Goal: Task Accomplishment & Management: Use online tool/utility

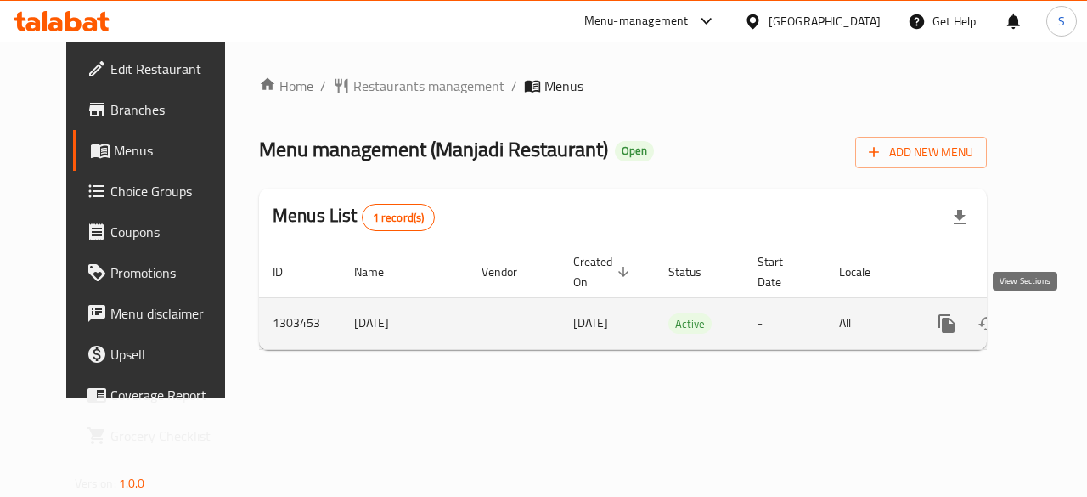
click at [1062, 318] on icon "enhanced table" at bounding box center [1069, 323] width 15 height 15
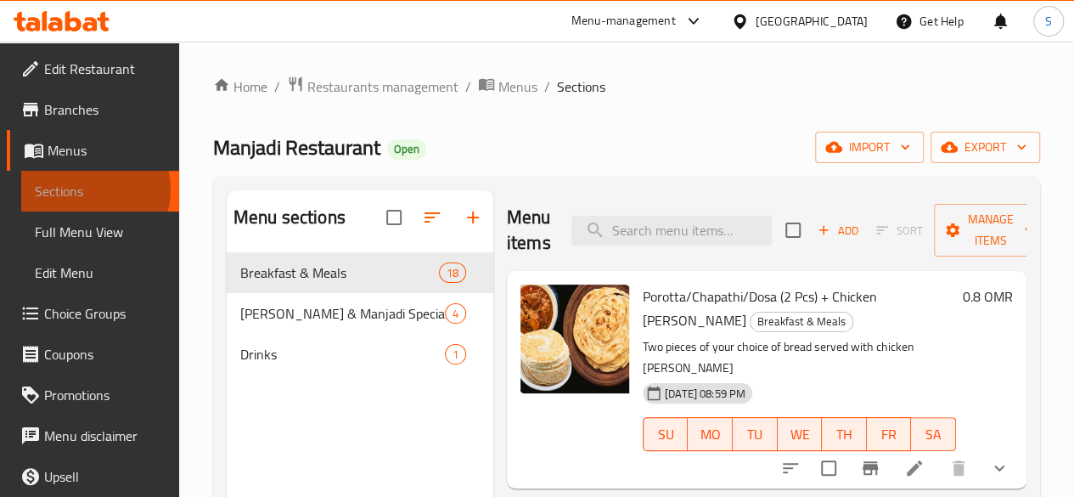
click at [87, 189] on span "Sections" at bounding box center [100, 191] width 131 height 20
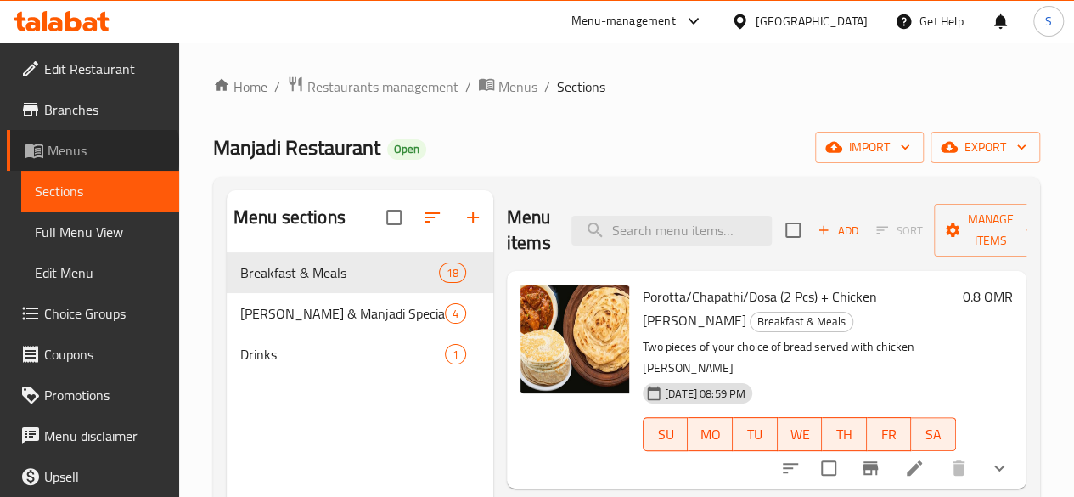
click at [93, 151] on span "Menus" at bounding box center [107, 150] width 118 height 20
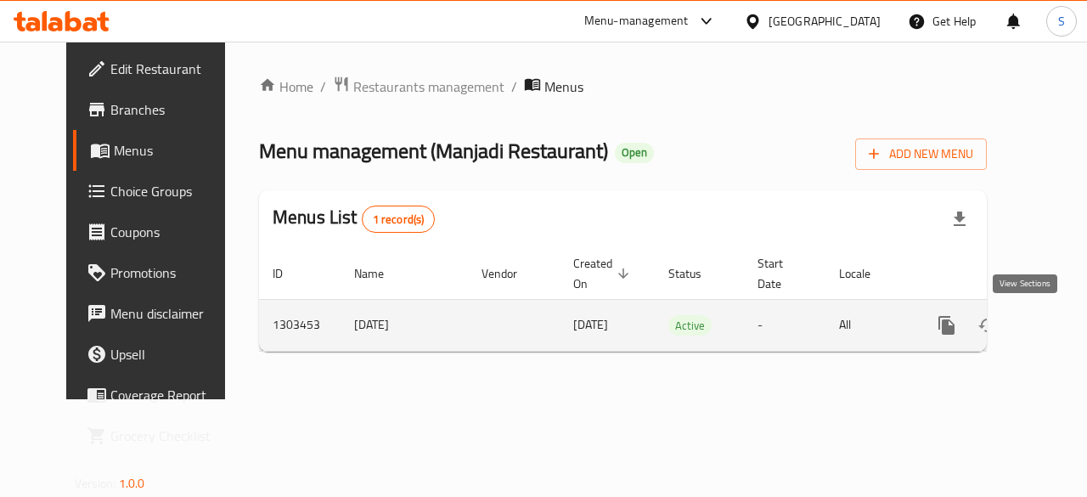
click at [1062, 324] on icon "enhanced table" at bounding box center [1069, 325] width 15 height 15
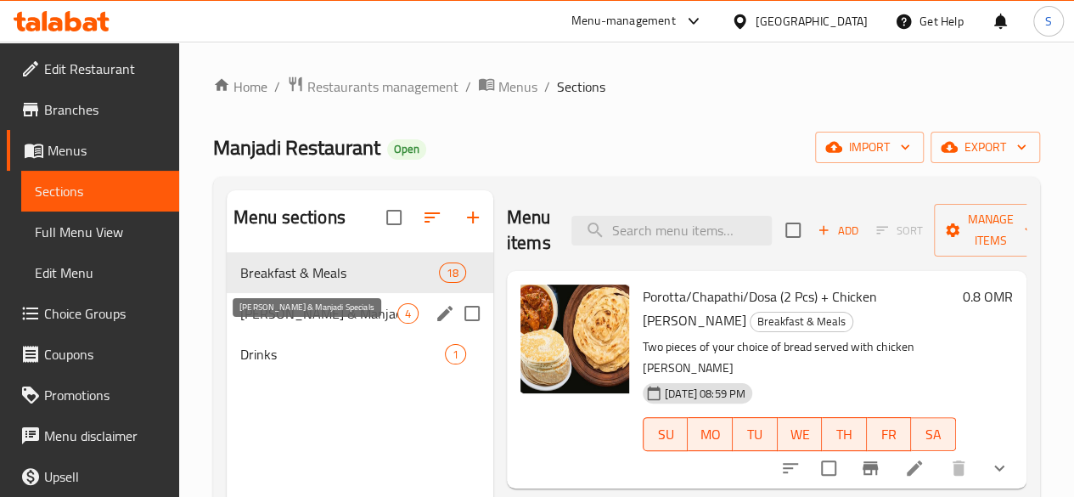
click at [267, 324] on span "[PERSON_NAME] & Manjadi Specials" at bounding box center [318, 313] width 157 height 20
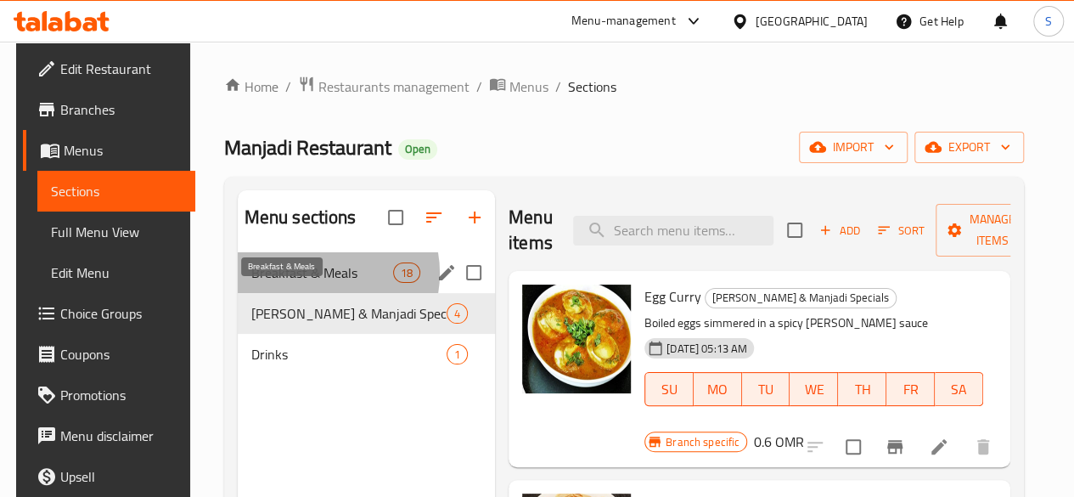
click at [311, 283] on span "Breakfast & Meals" at bounding box center [322, 272] width 142 height 20
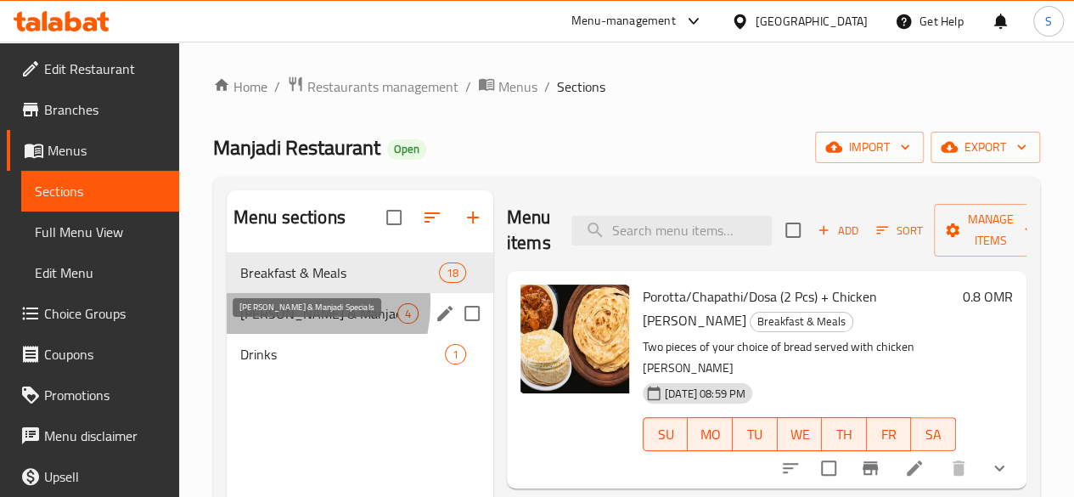
click at [282, 324] on span "[PERSON_NAME] & Manjadi Specials" at bounding box center [318, 313] width 157 height 20
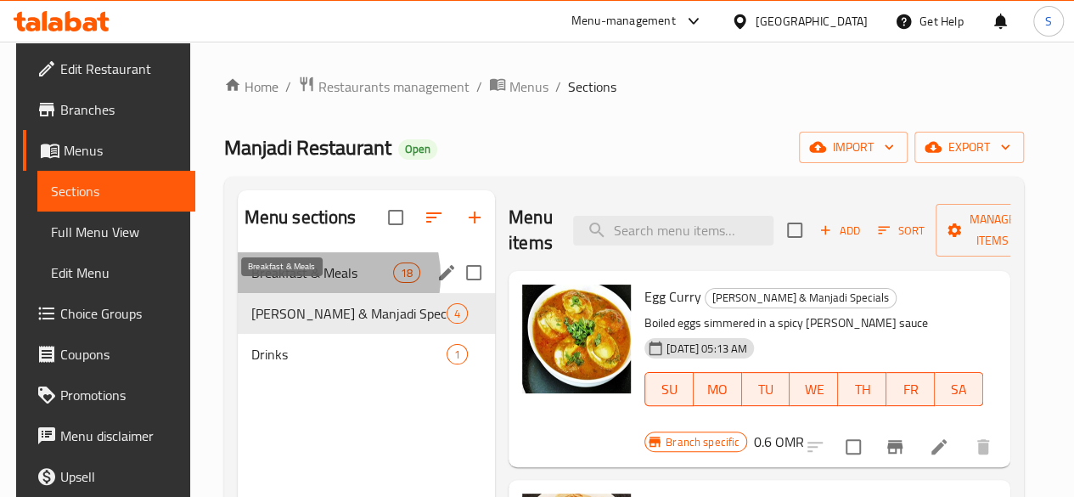
click at [316, 283] on span "Breakfast & Meals" at bounding box center [322, 272] width 142 height 20
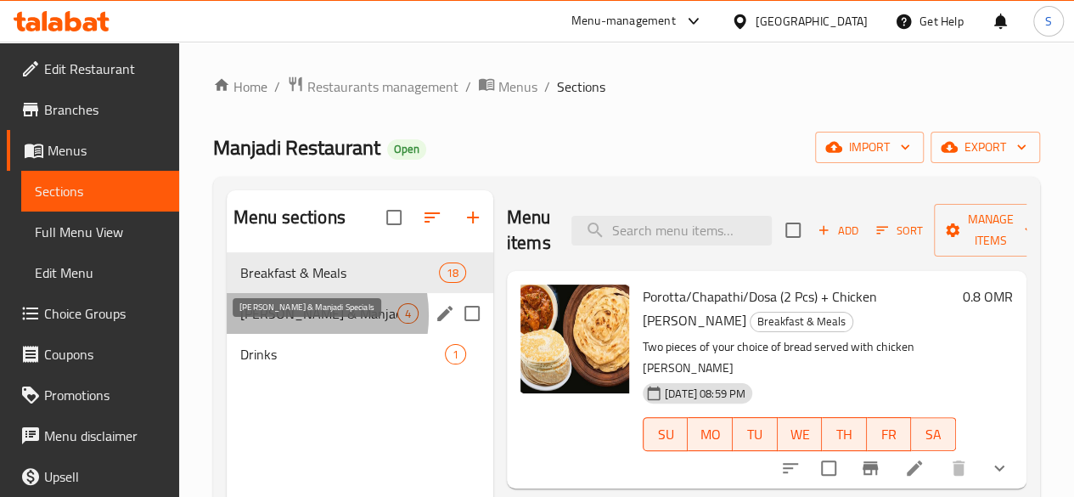
click at [290, 324] on span "[PERSON_NAME] & Manjadi Specials" at bounding box center [318, 313] width 157 height 20
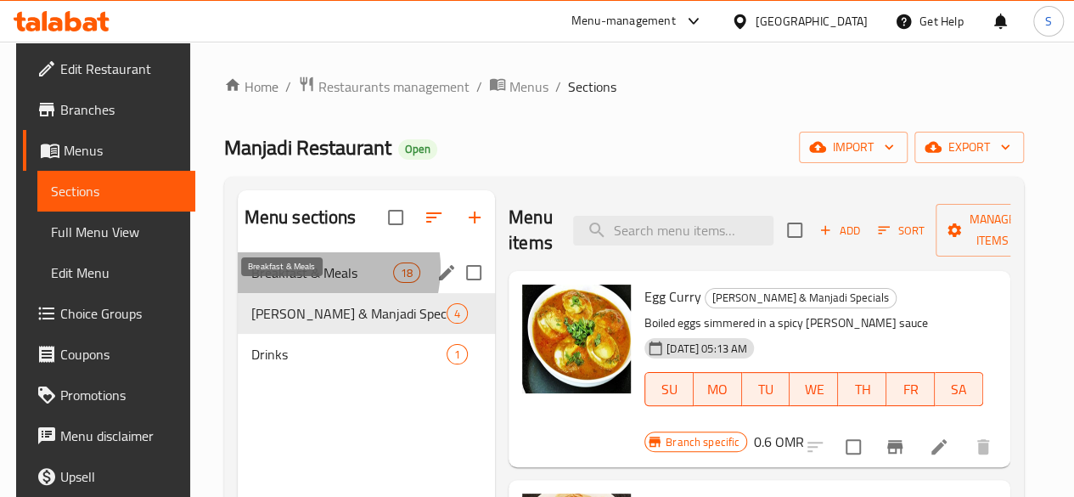
click at [313, 283] on span "Breakfast & Meals" at bounding box center [322, 272] width 142 height 20
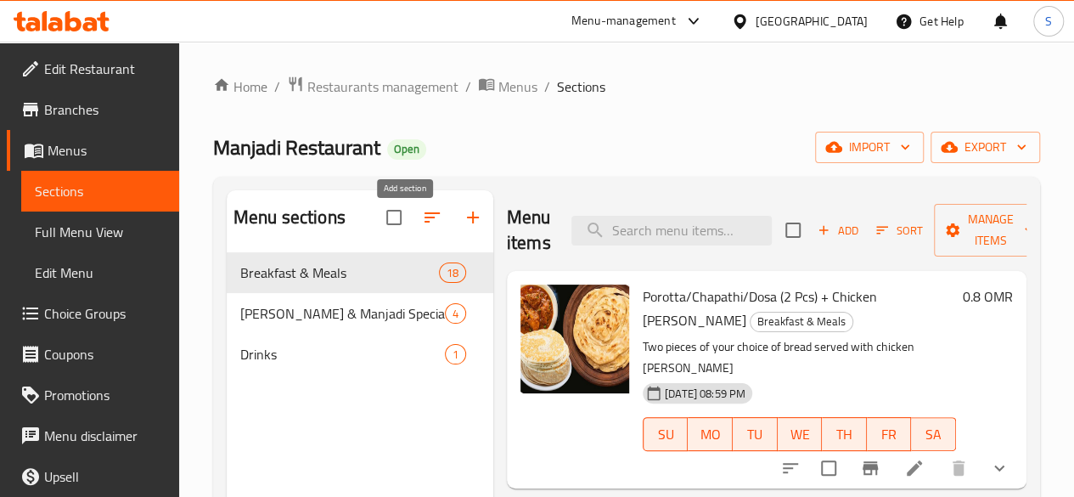
click at [463, 222] on icon "button" at bounding box center [473, 217] width 20 height 20
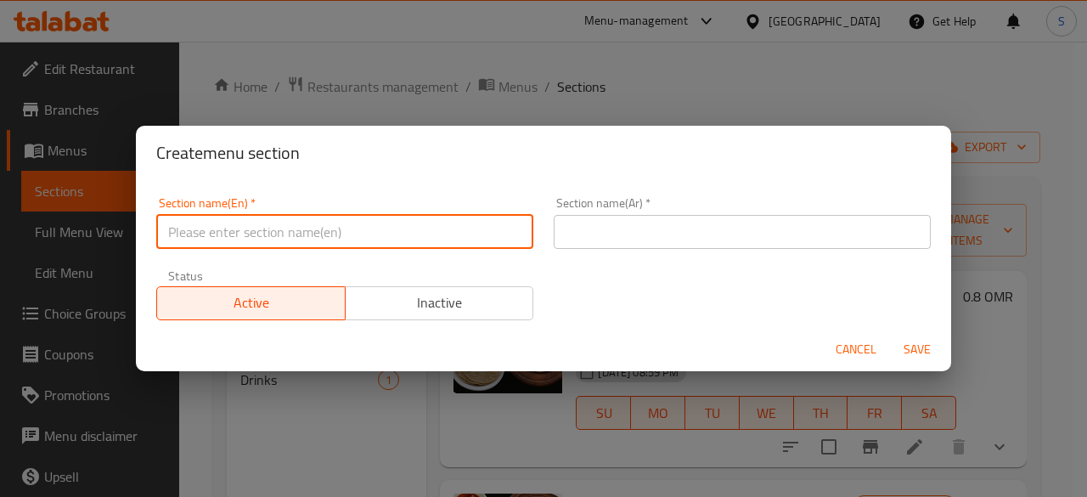
click at [409, 222] on input "text" at bounding box center [344, 232] width 377 height 34
click at [256, 228] on input "text" at bounding box center [344, 232] width 377 height 34
drag, startPoint x: 313, startPoint y: 225, endPoint x: 90, endPoint y: 239, distance: 222.9
click at [90, 239] on div "Create menu section Section name(En)   * [DATE] Special Section name(En) * Sect…" at bounding box center [543, 248] width 1087 height 497
type input "[DATE] Special"
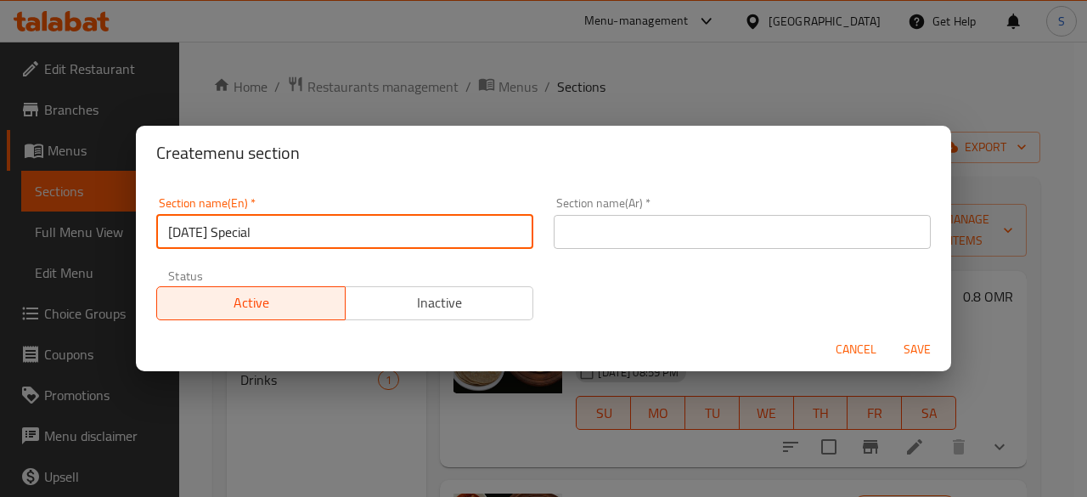
click at [612, 237] on input "text" at bounding box center [742, 232] width 377 height 34
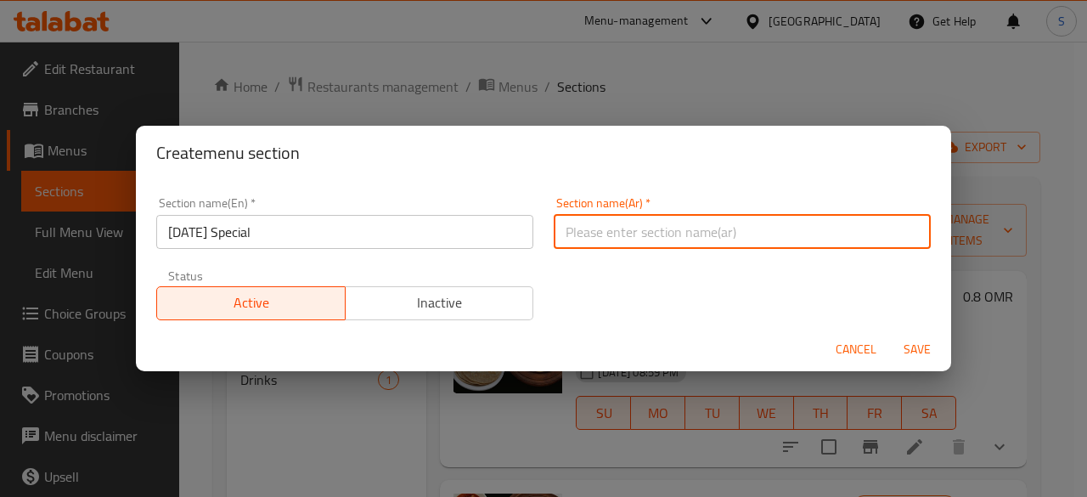
paste input "أونام خاص"
type input "أونام خاص"
click at [912, 351] on span "Save" at bounding box center [917, 349] width 41 height 21
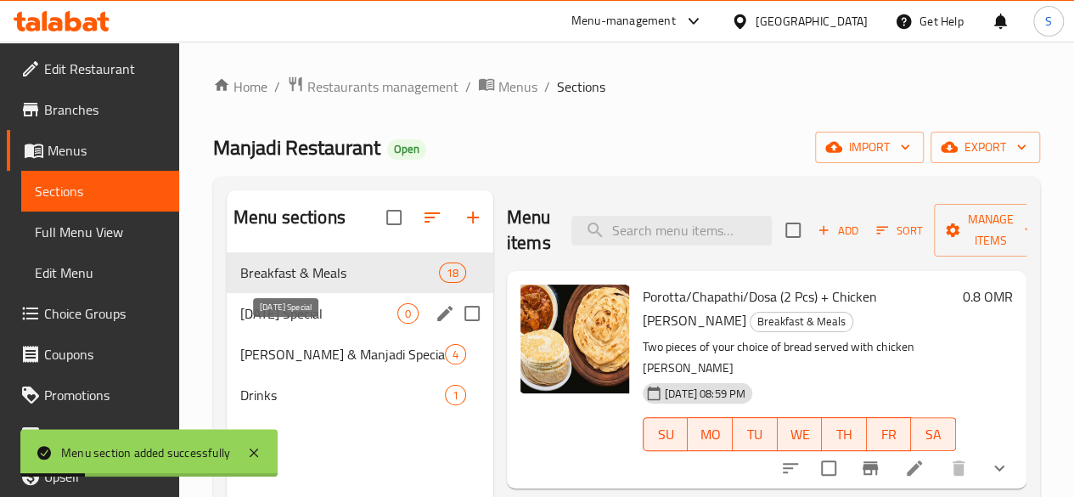
click at [301, 324] on span "[DATE] Special" at bounding box center [318, 313] width 157 height 20
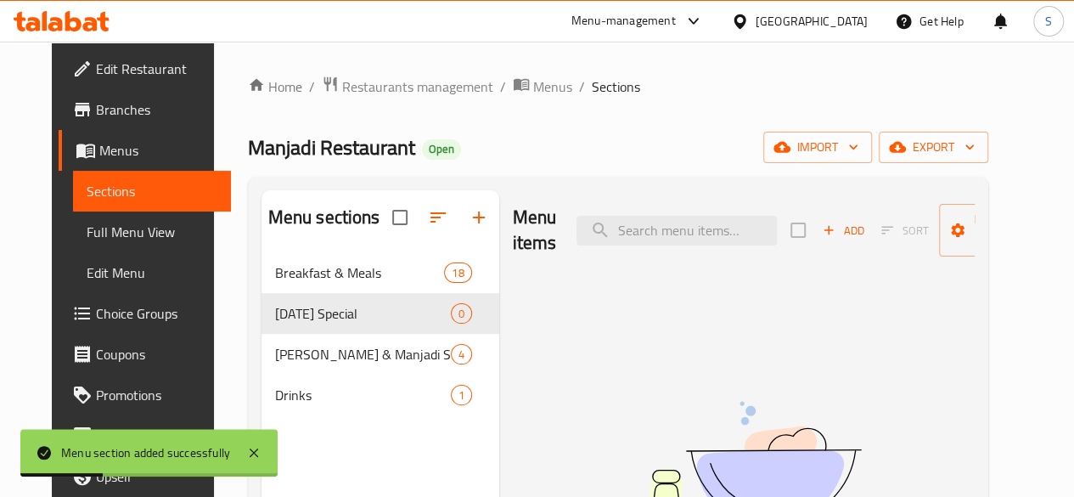
click at [418, 238] on button "button" at bounding box center [438, 217] width 41 height 41
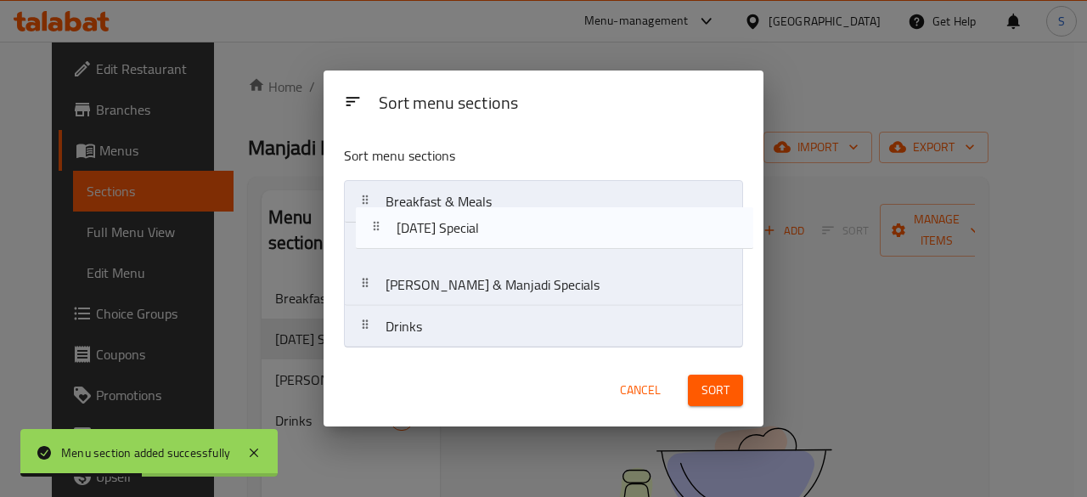
drag, startPoint x: 392, startPoint y: 240, endPoint x: 413, endPoint y: 210, distance: 36.0
click at [413, 210] on nav "Breakfast & Meals [DATE] Special [PERSON_NAME] & [PERSON_NAME] Specials Drinks" at bounding box center [543, 264] width 399 height 168
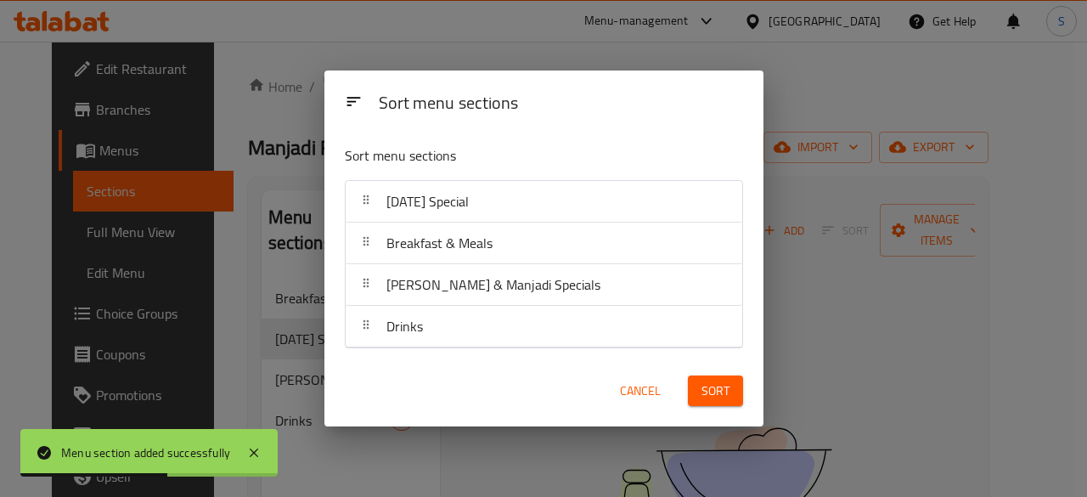
click at [702, 385] on span "Sort" at bounding box center [716, 390] width 28 height 21
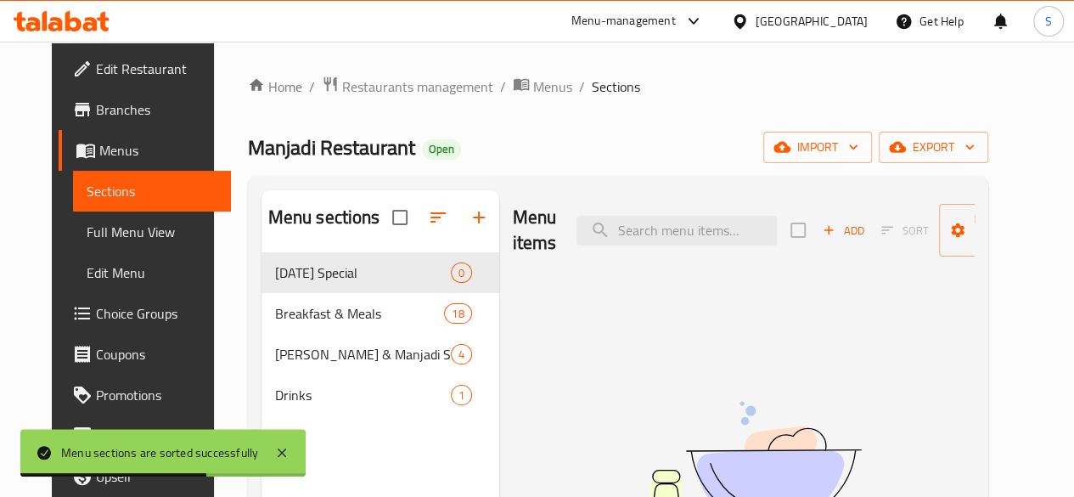
click at [820, 229] on span "Add" at bounding box center [843, 231] width 46 height 20
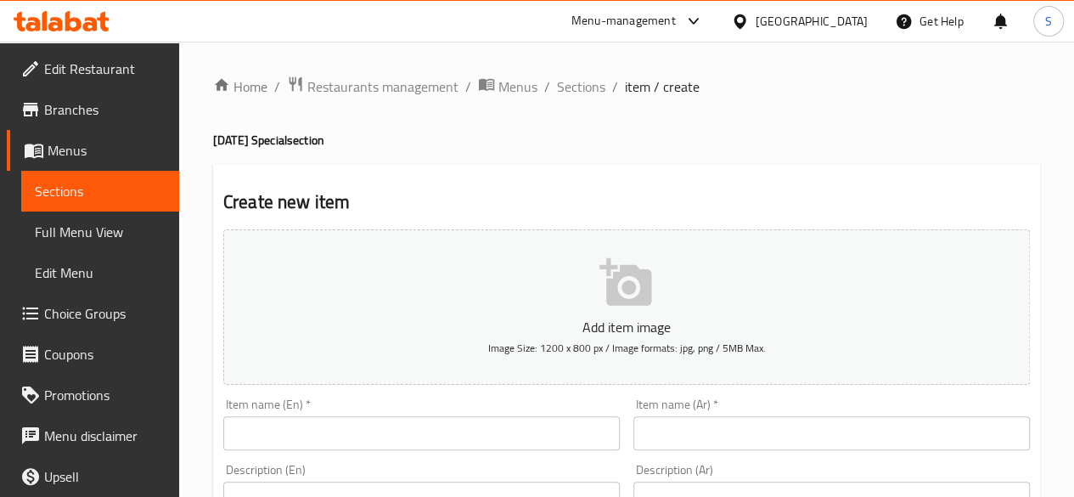
click at [369, 438] on input "text" at bounding box center [421, 433] width 397 height 34
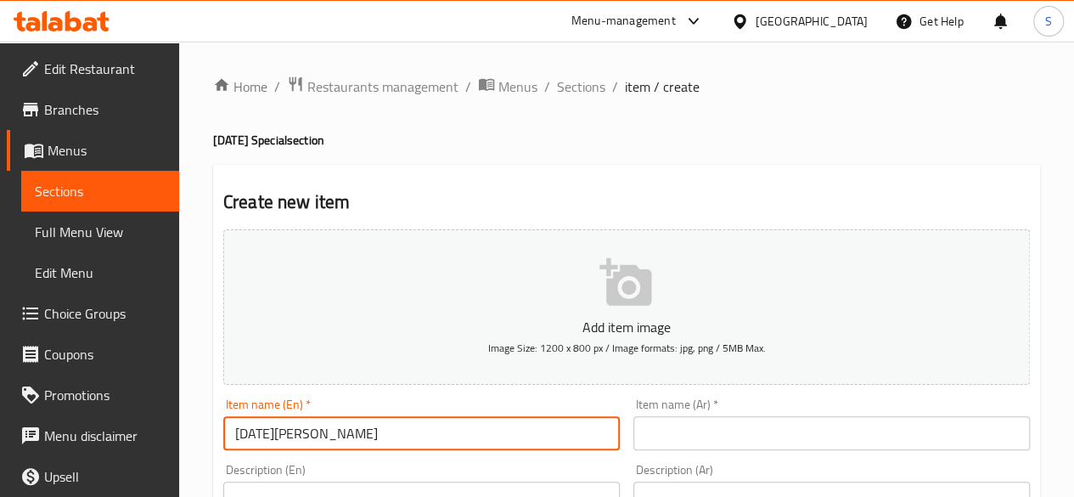
drag, startPoint x: 369, startPoint y: 438, endPoint x: 217, endPoint y: 434, distance: 152.9
click at [217, 434] on div "Item name (En)   * [DATE][PERSON_NAME] Item name (En) *" at bounding box center [422, 424] width 410 height 65
type input "[DATE][PERSON_NAME]"
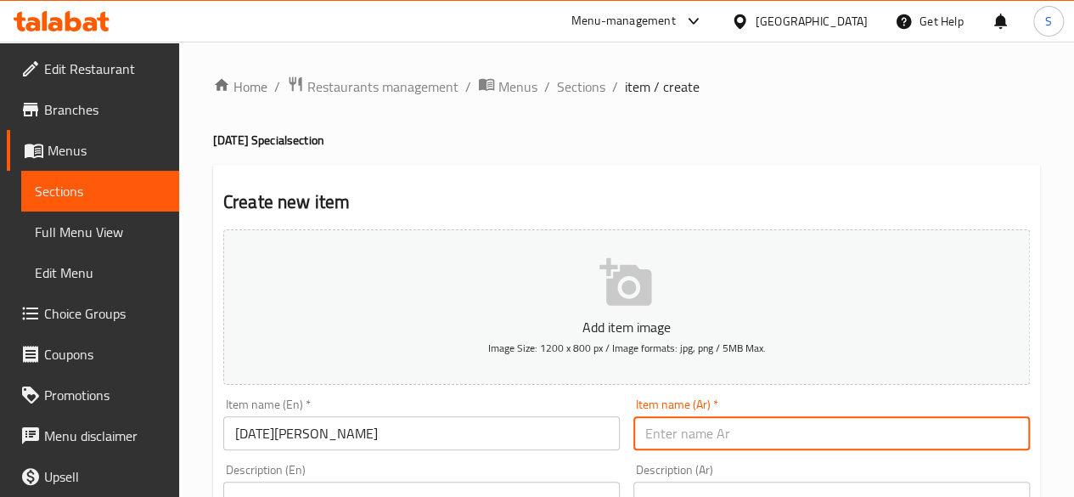
click at [656, 422] on input "text" at bounding box center [832, 433] width 397 height 34
paste input "أونام ساديا"
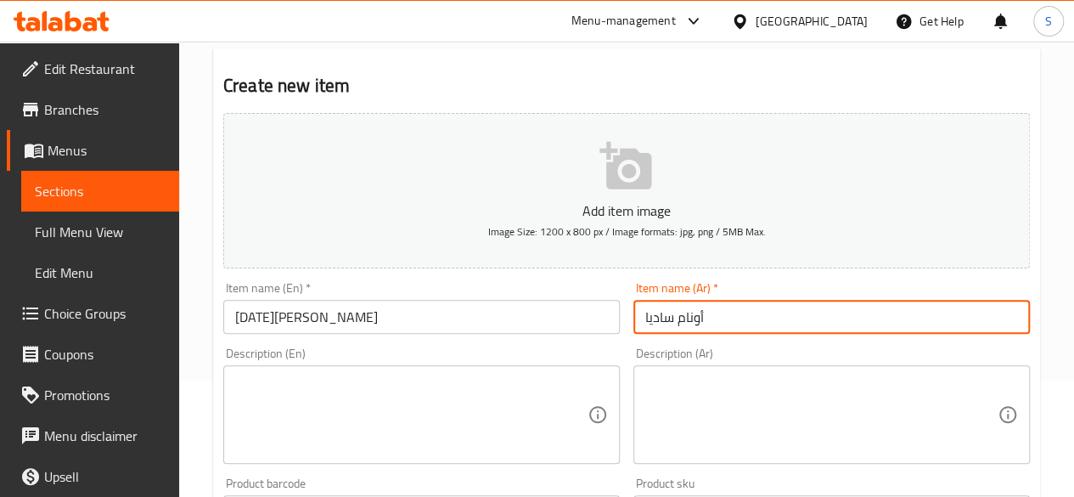
scroll to position [117, 0]
type input "أونام ساديا"
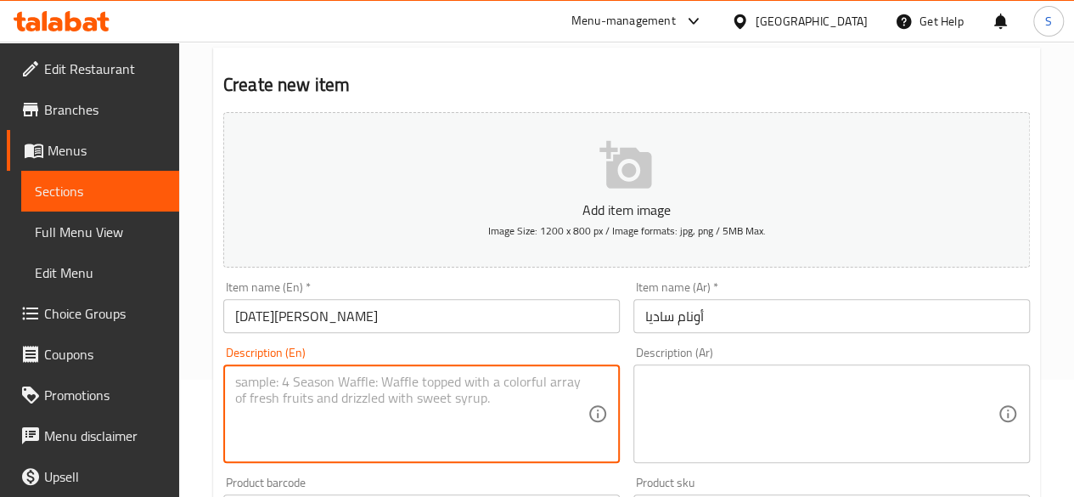
click at [418, 397] on textarea at bounding box center [411, 414] width 352 height 81
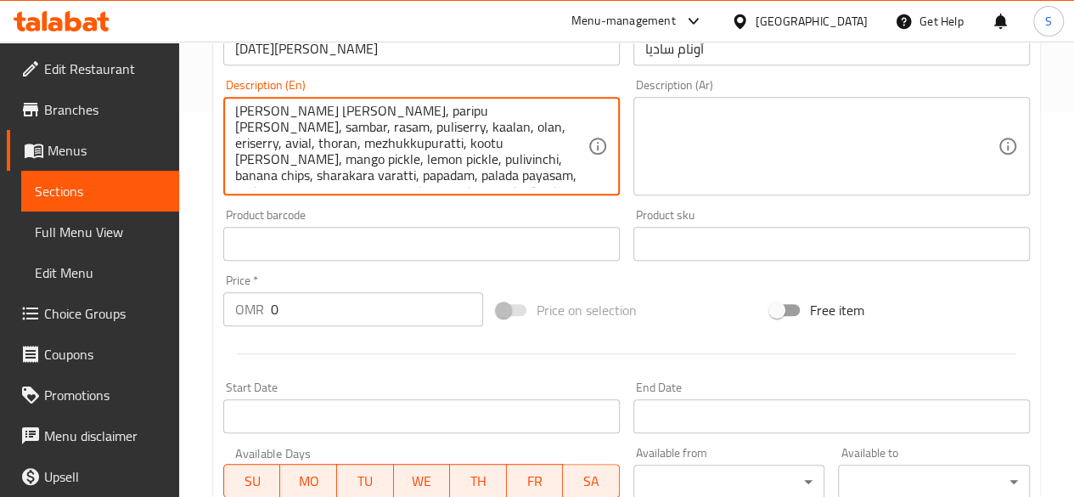
scroll to position [388, 0]
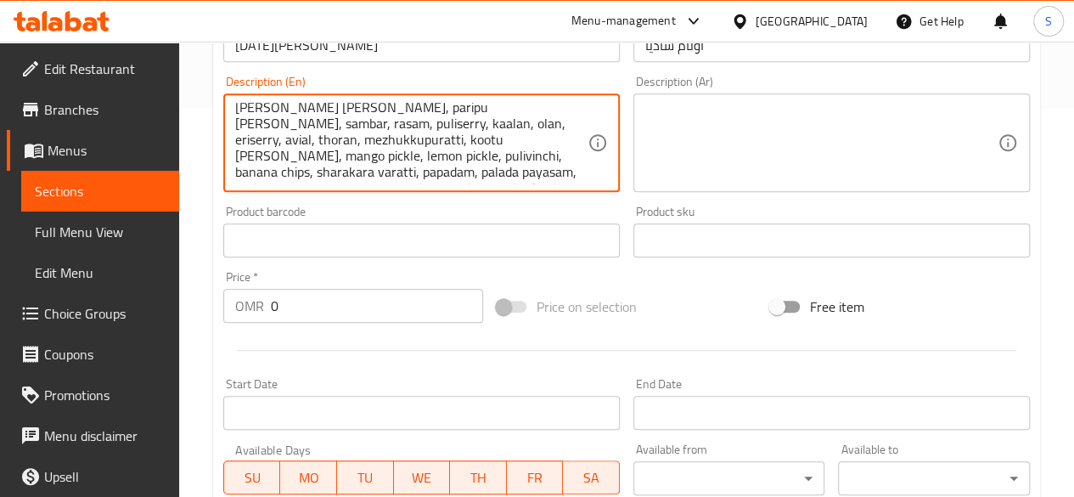
drag, startPoint x: 527, startPoint y: 178, endPoint x: 138, endPoint y: 93, distance: 397.1
click at [138, 93] on div "Edit Restaurant Branches Menus Sections Full Menu View Edit Menu Choice Groups …" at bounding box center [537, 232] width 1074 height 1158
type textarea "[PERSON_NAME] [PERSON_NAME], paripu [PERSON_NAME], sambar, rasam, puliserry, ka…"
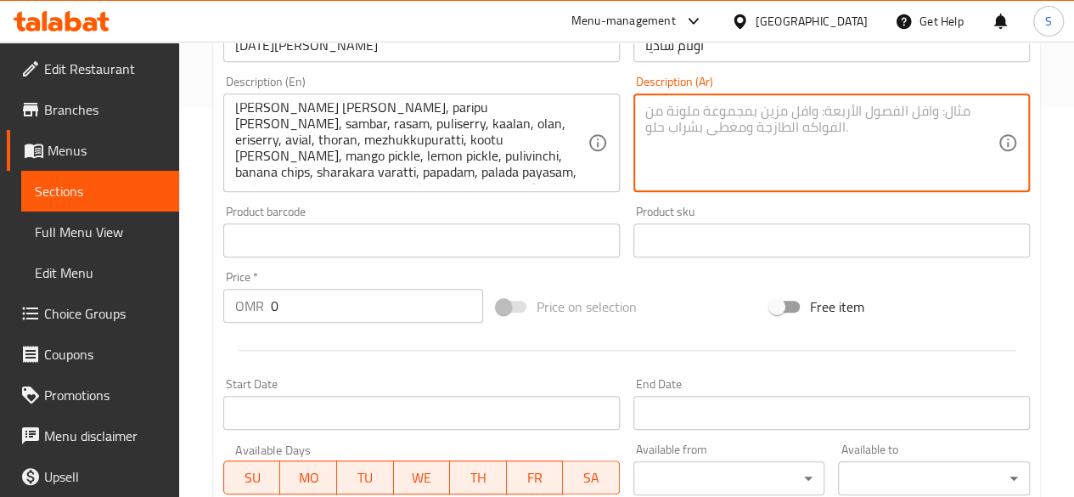
click at [736, 157] on textarea at bounding box center [821, 143] width 352 height 81
paste textarea "أرز ماتا، [PERSON_NAME]، [PERSON_NAME]، رسام، بوليسيري، [PERSON_NAME]، [PERSON_…"
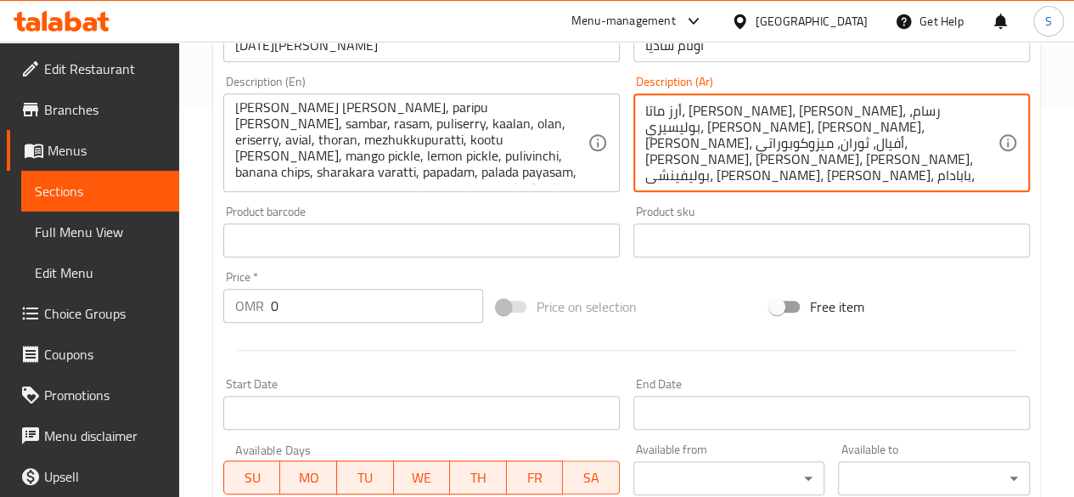
type textarea "أرز ماتا، [PERSON_NAME]، [PERSON_NAME]، رسام، بوليسيري، [PERSON_NAME]، [PERSON_…"
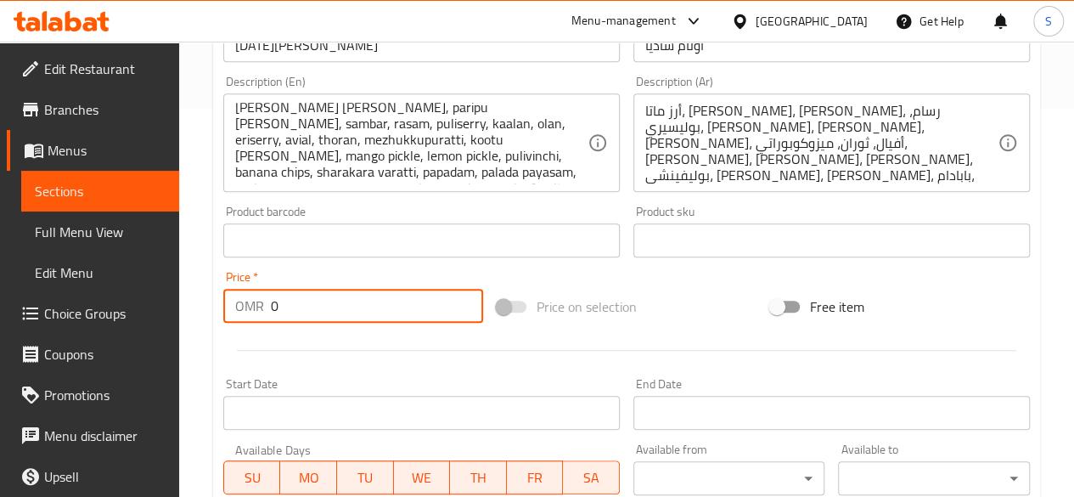
drag, startPoint x: 319, startPoint y: 296, endPoint x: 152, endPoint y: 304, distance: 167.5
click at [152, 304] on div "Edit Restaurant Branches Menus Sections Full Menu View Edit Menu Choice Groups …" at bounding box center [537, 232] width 1074 height 1158
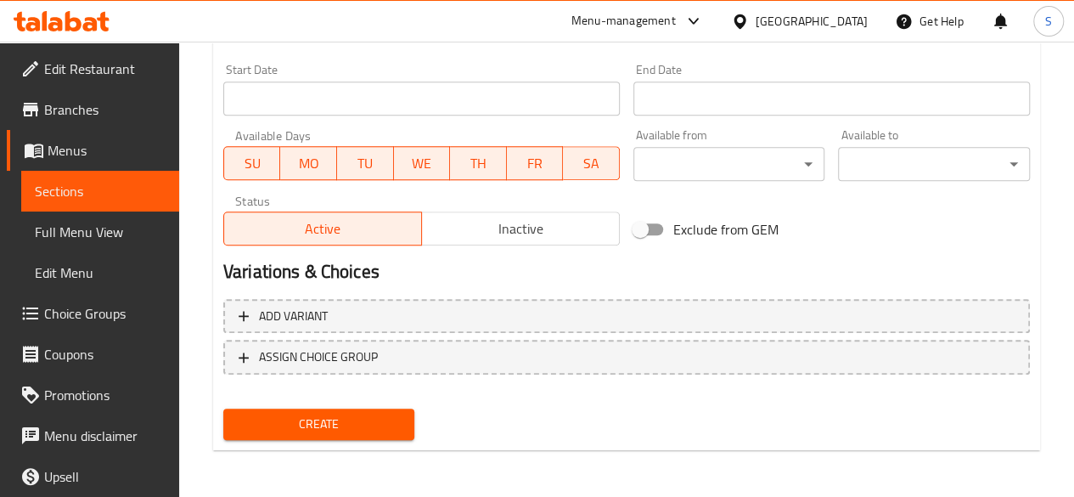
type input "2.5"
click at [253, 419] on span "Create" at bounding box center [319, 424] width 165 height 21
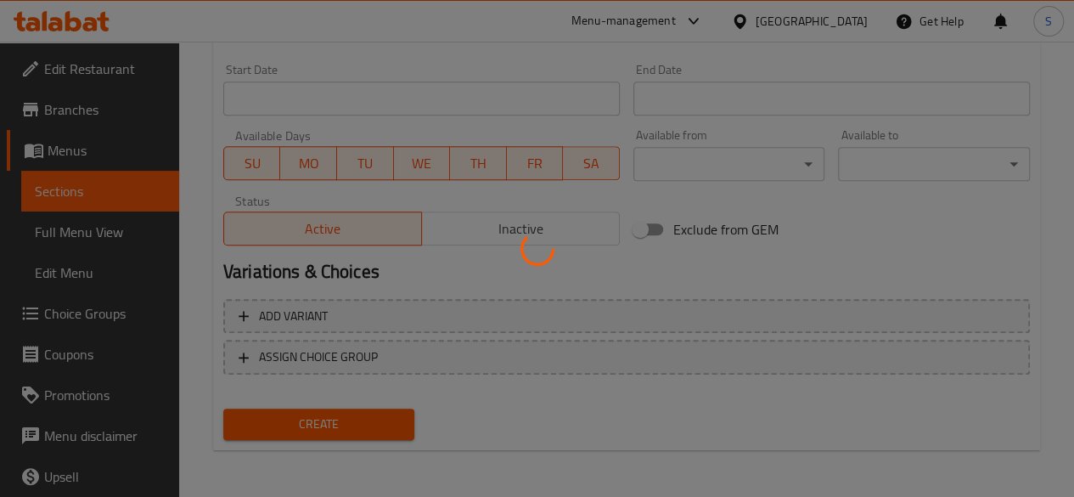
type input "0"
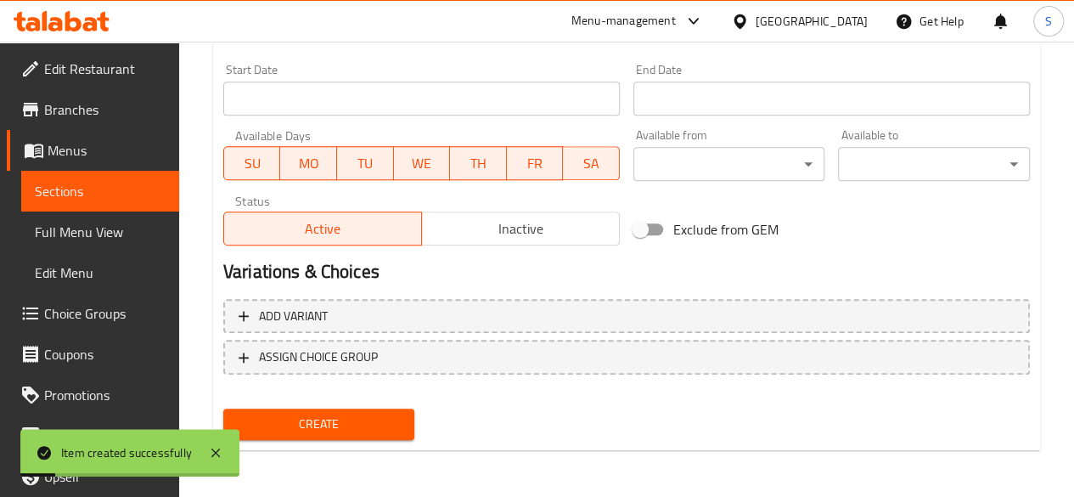
scroll to position [0, 0]
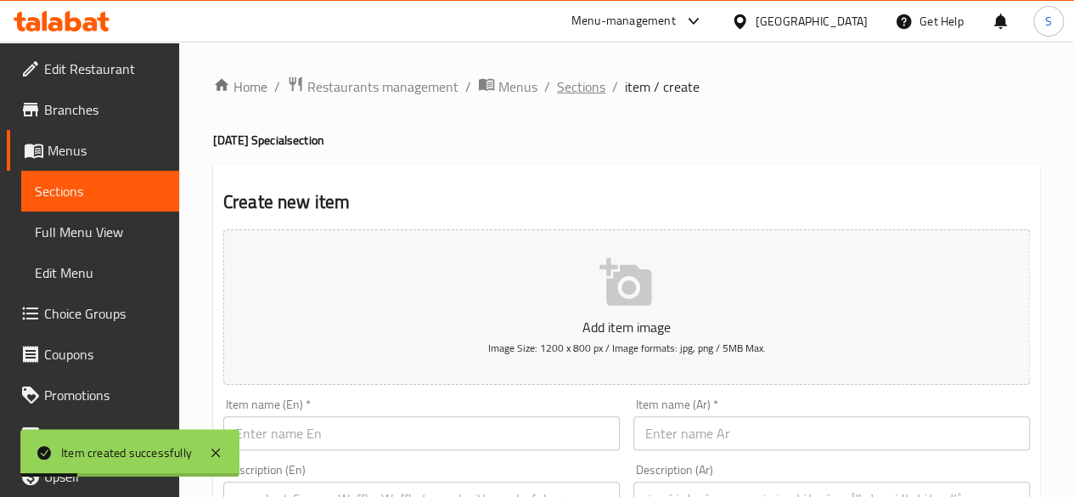
click at [579, 76] on span "Sections" at bounding box center [581, 86] width 48 height 20
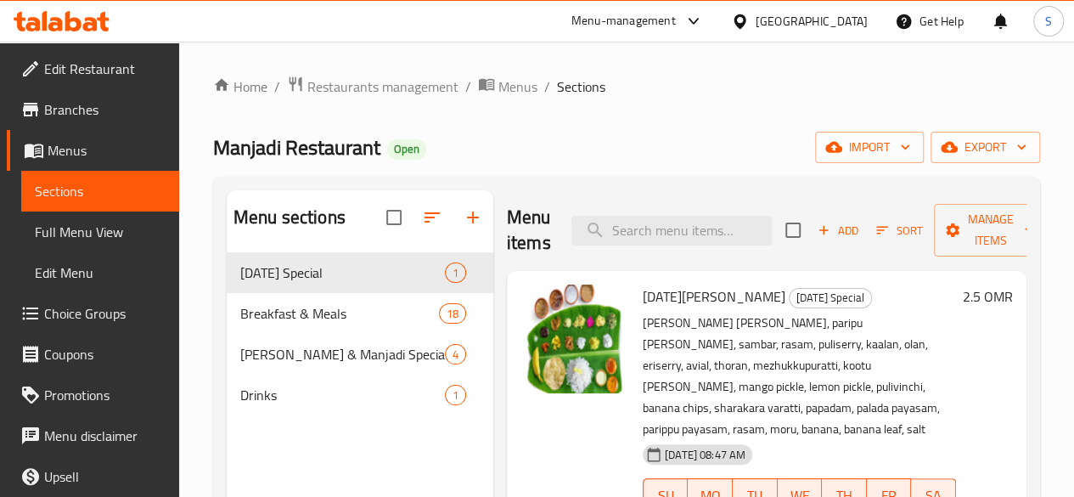
click at [71, 32] on div at bounding box center [61, 21] width 123 height 34
click at [65, 26] on icon at bounding box center [62, 21] width 96 height 20
